Goal: Communication & Community: Ask a question

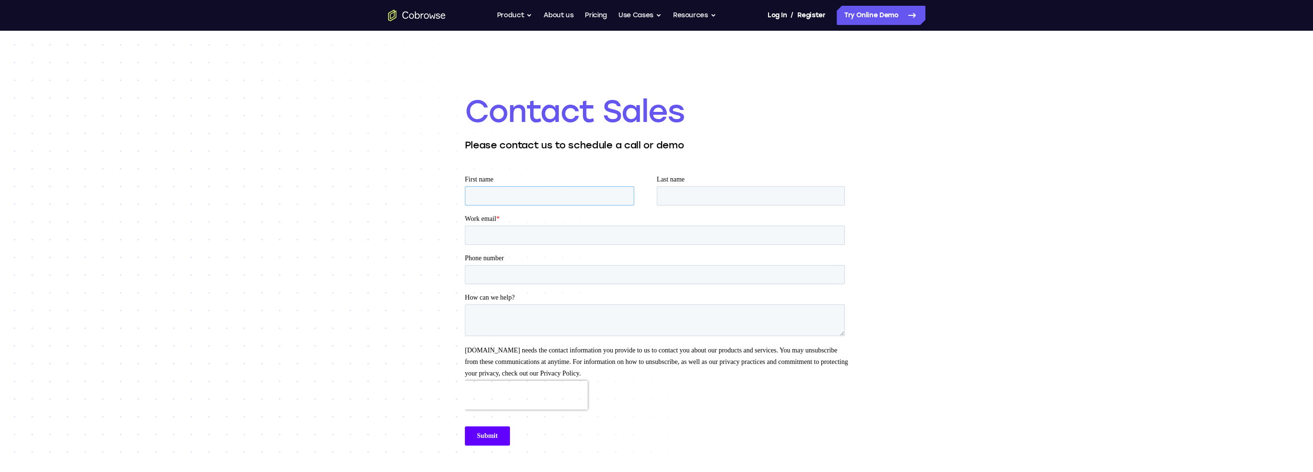
click at [519, 196] on input "First name" at bounding box center [548, 195] width 169 height 19
type input "David"
type input "von Kiedrowski"
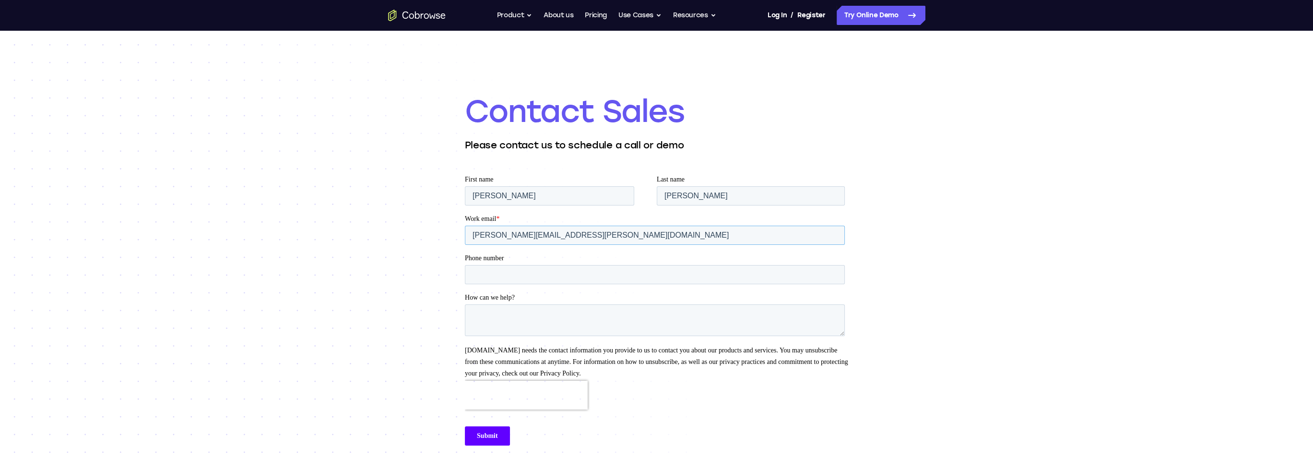
type input "david.kiedrowski@dertour.ch"
click at [490, 314] on textarea "How can we help?" at bounding box center [654, 320] width 380 height 32
type textarea "Hi, I am a microsoft dynamics developer and am currently assessing which cobrow…"
click at [488, 438] on input "Submit" at bounding box center [486, 435] width 45 height 19
